Goal: Browse casually

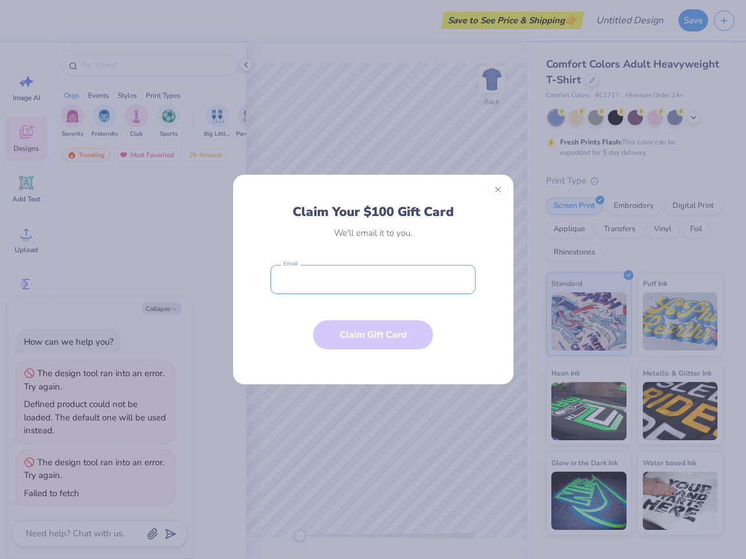
type textarea "x"
click at [373, 280] on input "email" at bounding box center [372, 279] width 205 height 29
click at [498, 190] on button "Close" at bounding box center [498, 190] width 20 height 20
